Goal: Navigation & Orientation: Locate item on page

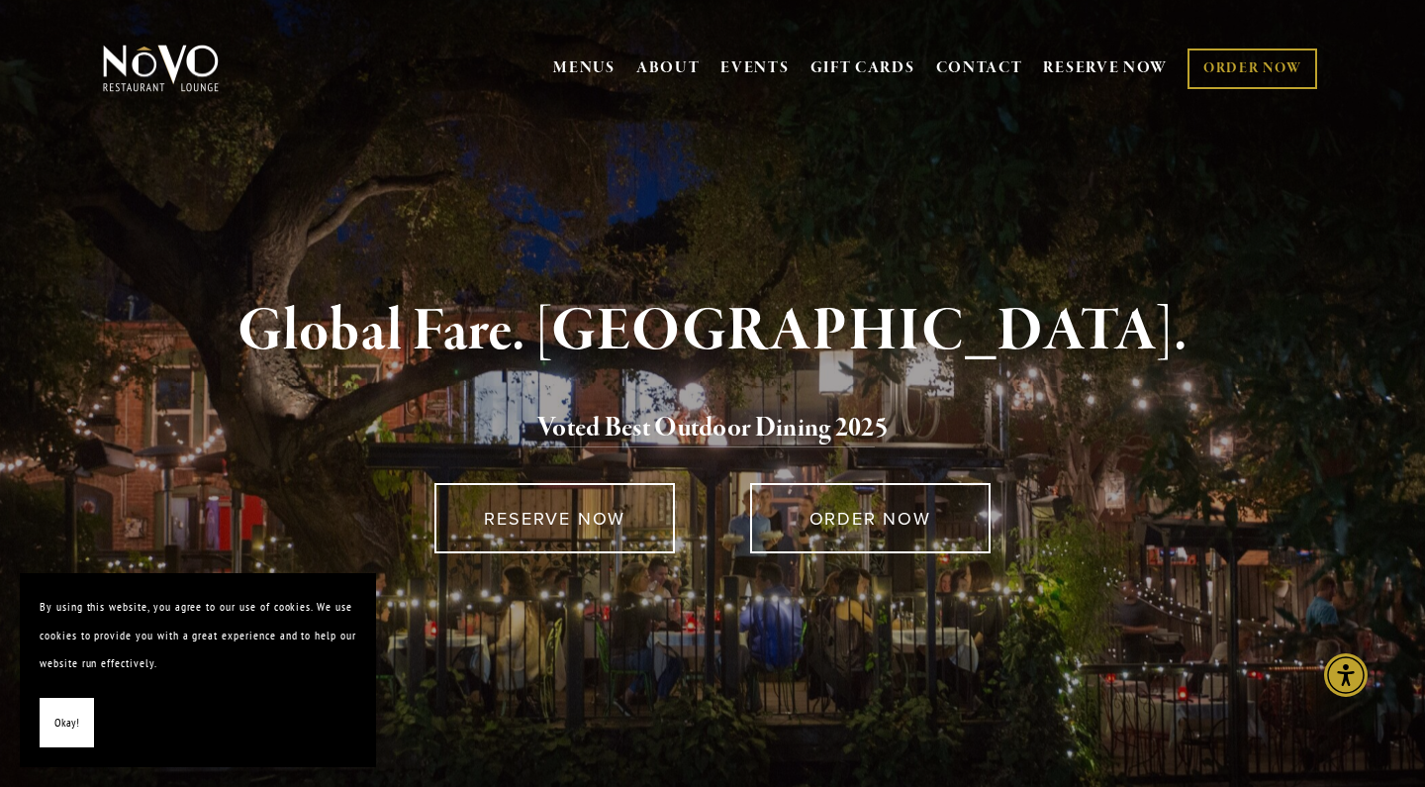
click at [698, 322] on strong "Global Fare. [GEOGRAPHIC_DATA]." at bounding box center [712, 331] width 949 height 75
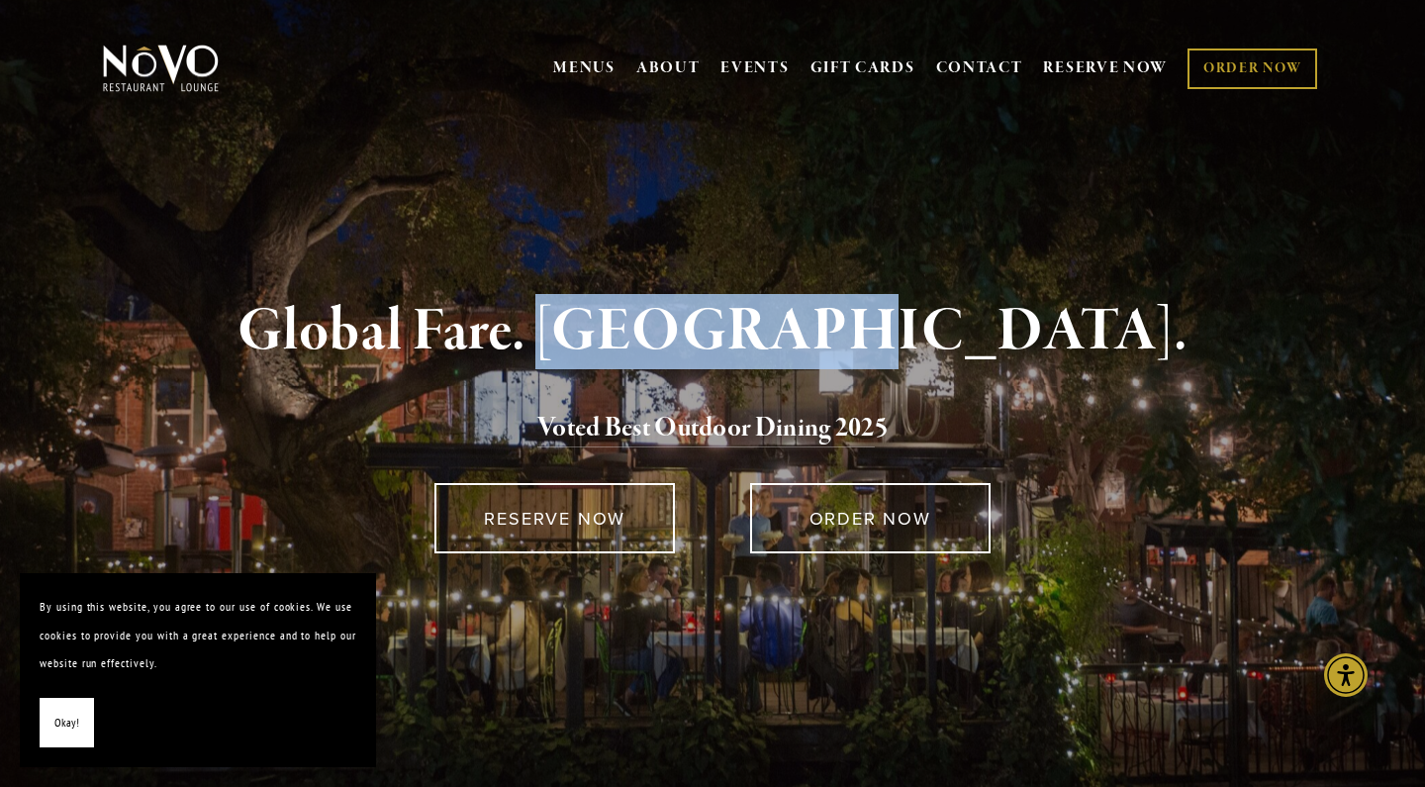
click at [698, 322] on strong "Global Fare. [GEOGRAPHIC_DATA]." at bounding box center [712, 331] width 949 height 75
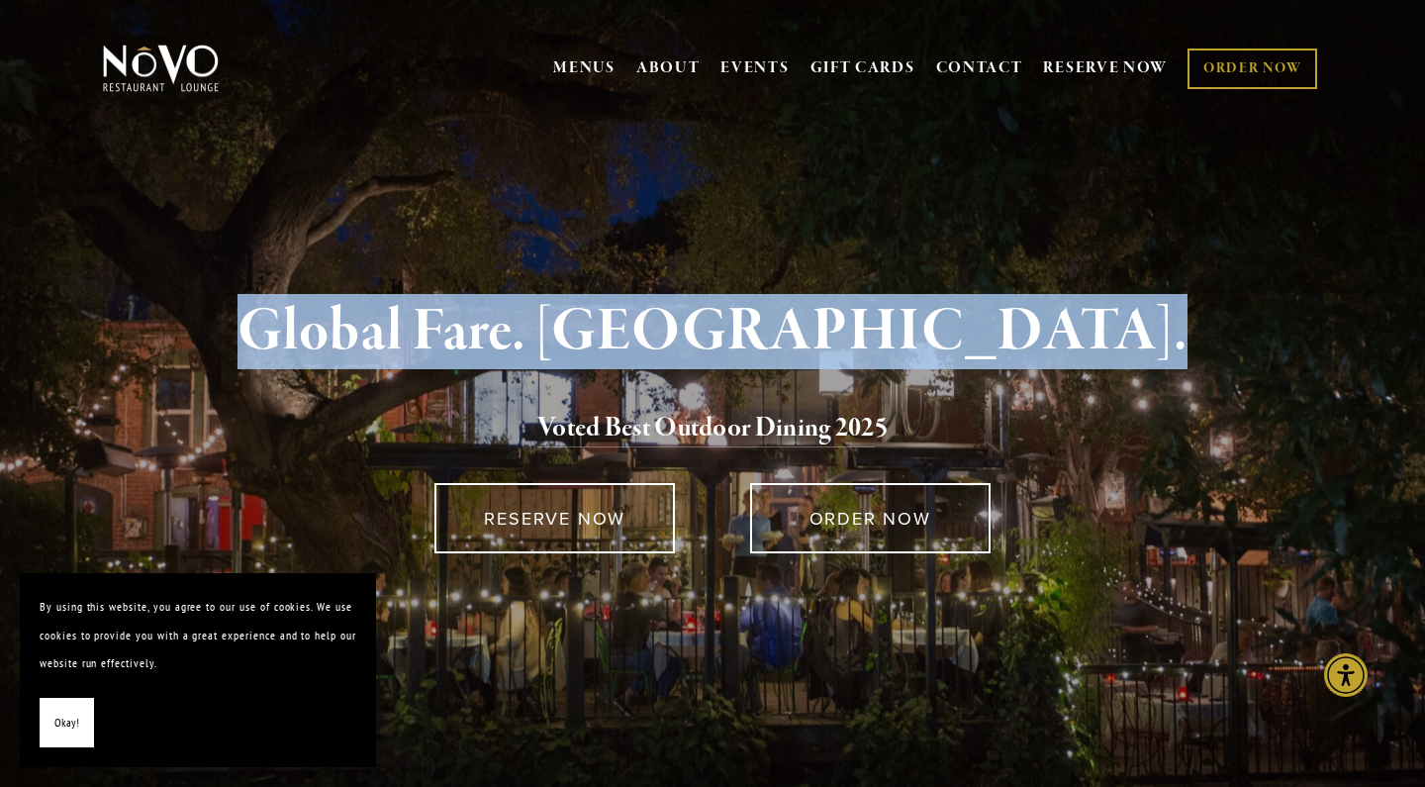
click at [698, 322] on strong "Global Fare. [GEOGRAPHIC_DATA]." at bounding box center [712, 331] width 949 height 75
click at [554, 336] on strong "Global Fare. [GEOGRAPHIC_DATA]." at bounding box center [712, 331] width 949 height 75
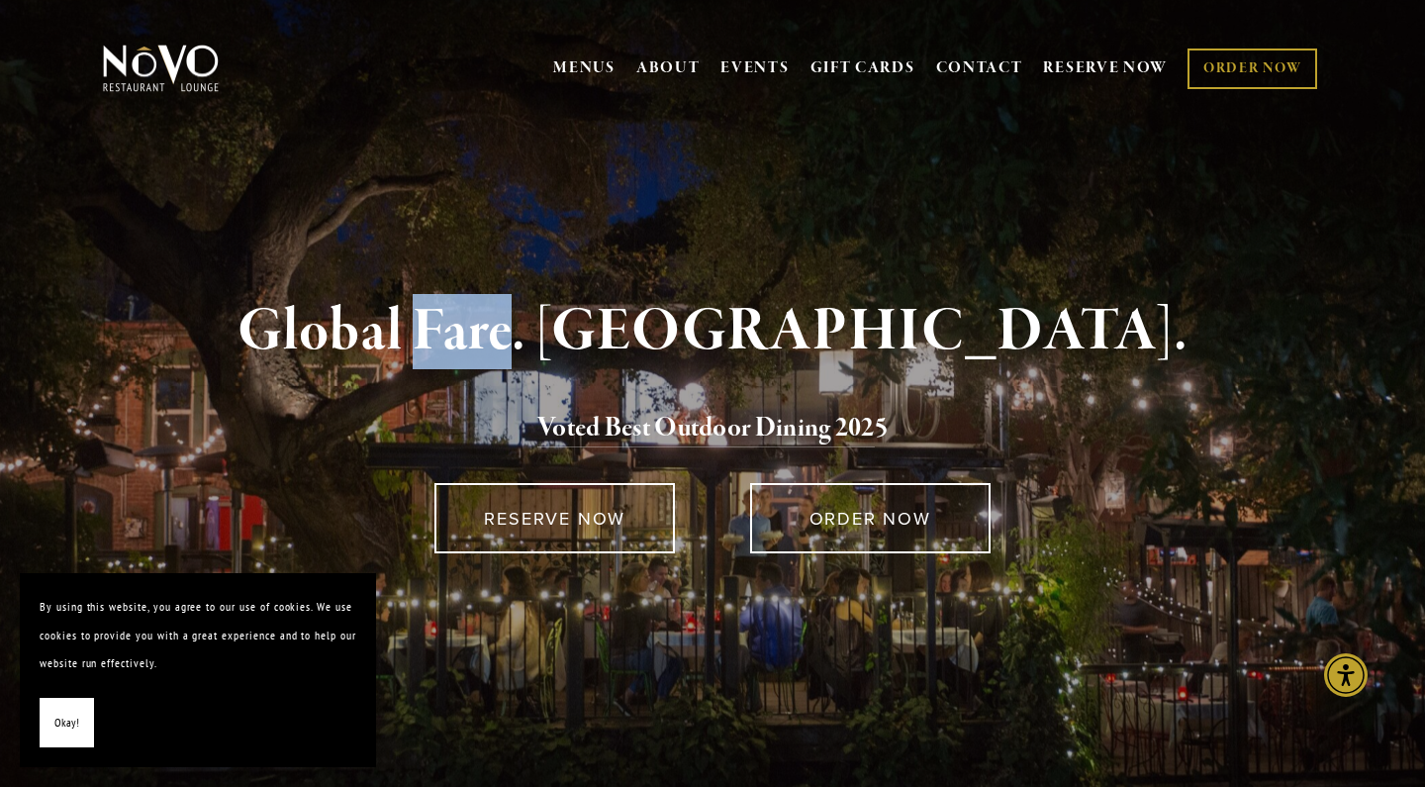
click at [554, 336] on strong "Global Fare. [GEOGRAPHIC_DATA]." at bounding box center [712, 331] width 949 height 75
click at [391, 338] on strong "Global Fare. [GEOGRAPHIC_DATA]." at bounding box center [712, 331] width 949 height 75
drag, startPoint x: 326, startPoint y: 337, endPoint x: 1125, endPoint y: 338, distance: 799.7
click at [1125, 338] on h1 "Global Fare. [GEOGRAPHIC_DATA]." at bounding box center [713, 332] width 1154 height 64
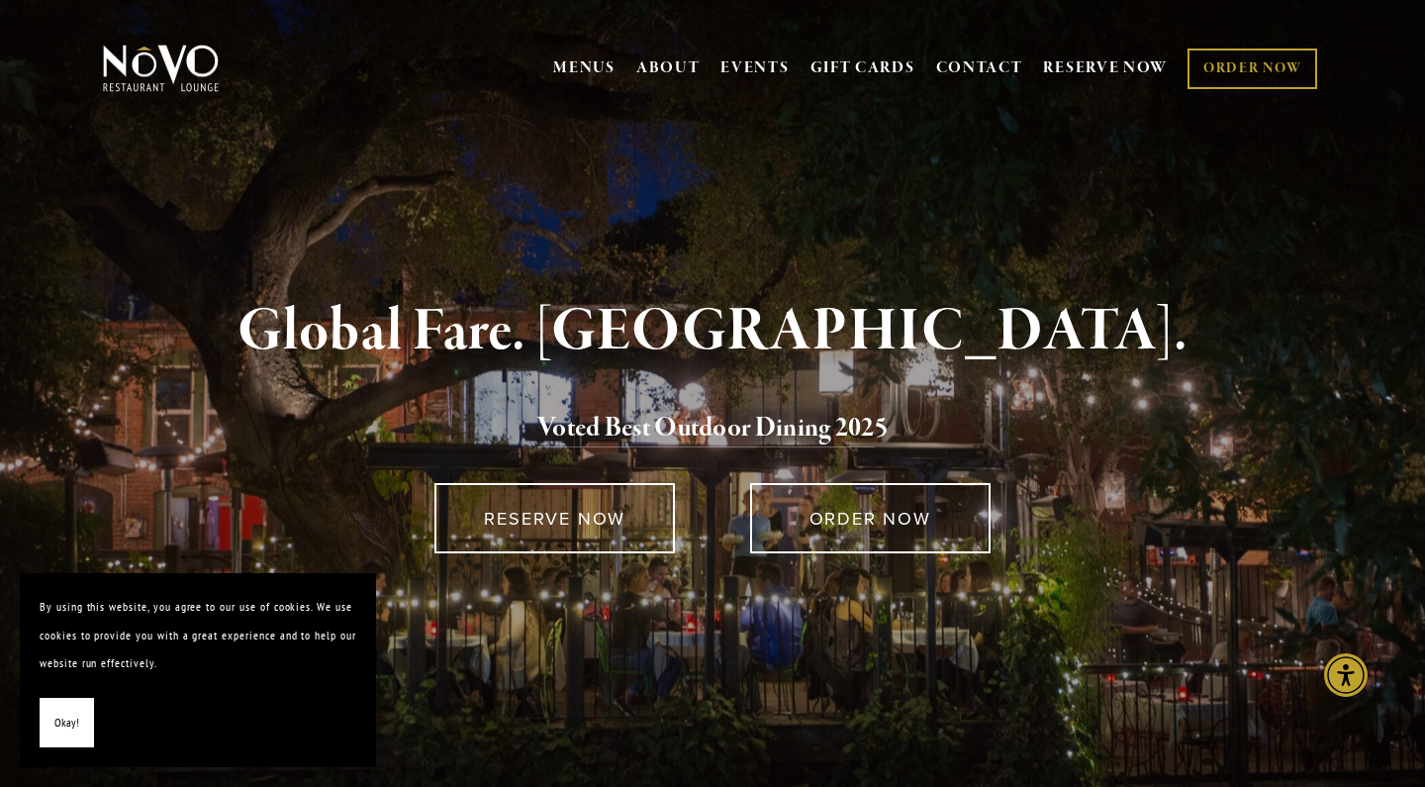
drag, startPoint x: 1124, startPoint y: 338, endPoint x: 317, endPoint y: 314, distance: 808.0
click at [317, 314] on h1 "Global Fare. [GEOGRAPHIC_DATA]." at bounding box center [713, 332] width 1154 height 64
click at [317, 314] on strong "Global Fare. [GEOGRAPHIC_DATA]." at bounding box center [712, 331] width 949 height 75
drag, startPoint x: 313, startPoint y: 314, endPoint x: 1142, endPoint y: 315, distance: 829.4
click at [1142, 315] on h1 "Global Fare. [GEOGRAPHIC_DATA]." at bounding box center [713, 332] width 1154 height 64
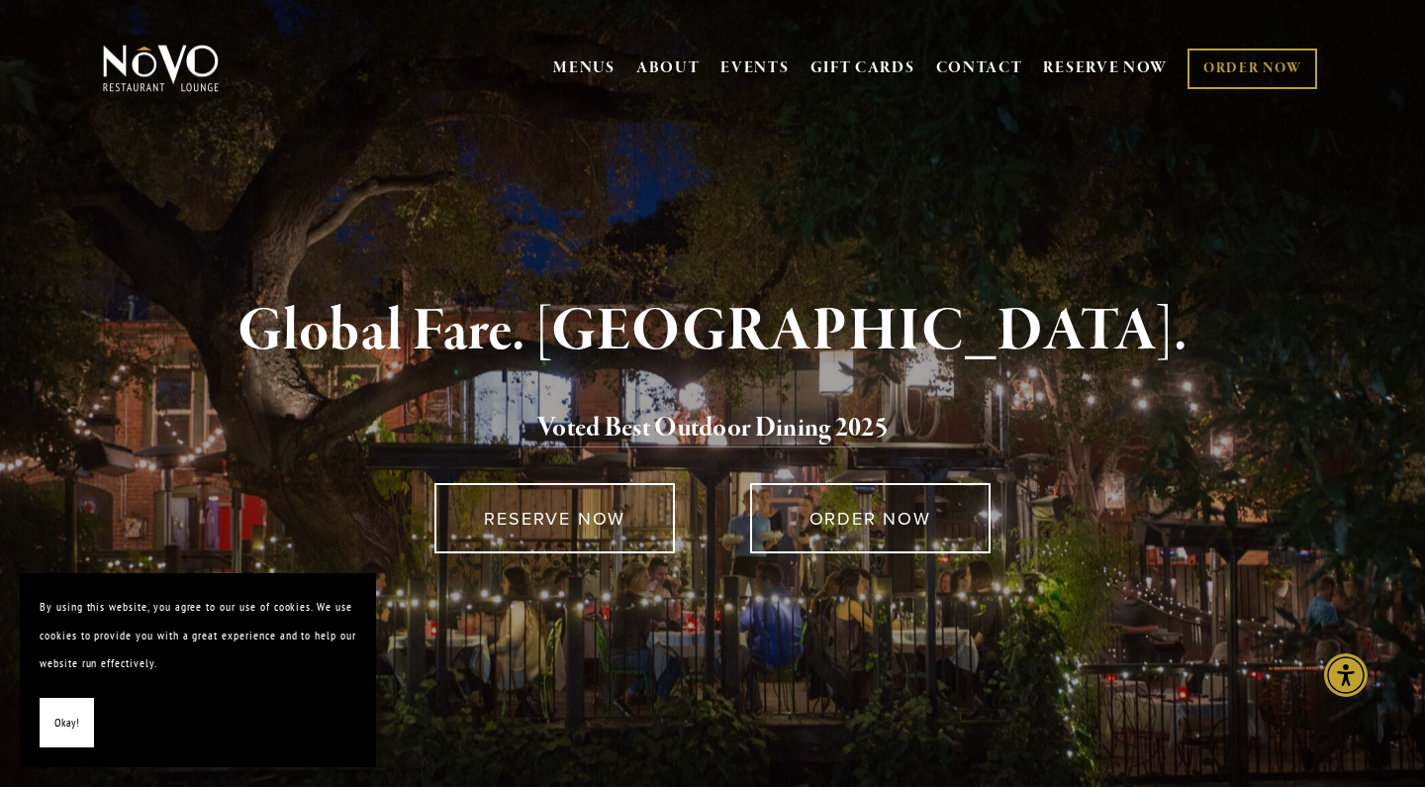
click at [1141, 315] on h1 "Global Fare. [GEOGRAPHIC_DATA]." at bounding box center [713, 332] width 1154 height 64
click at [1089, 340] on strong "Global Fare. [GEOGRAPHIC_DATA]." at bounding box center [712, 331] width 949 height 75
drag, startPoint x: 1121, startPoint y: 338, endPoint x: 298, endPoint y: 341, distance: 823.5
click at [298, 341] on h1 "Global Fare. [GEOGRAPHIC_DATA]." at bounding box center [713, 332] width 1154 height 64
click at [383, 326] on strong "Global Fare. [GEOGRAPHIC_DATA]." at bounding box center [712, 331] width 949 height 75
